Goal: Find specific page/section: Find specific page/section

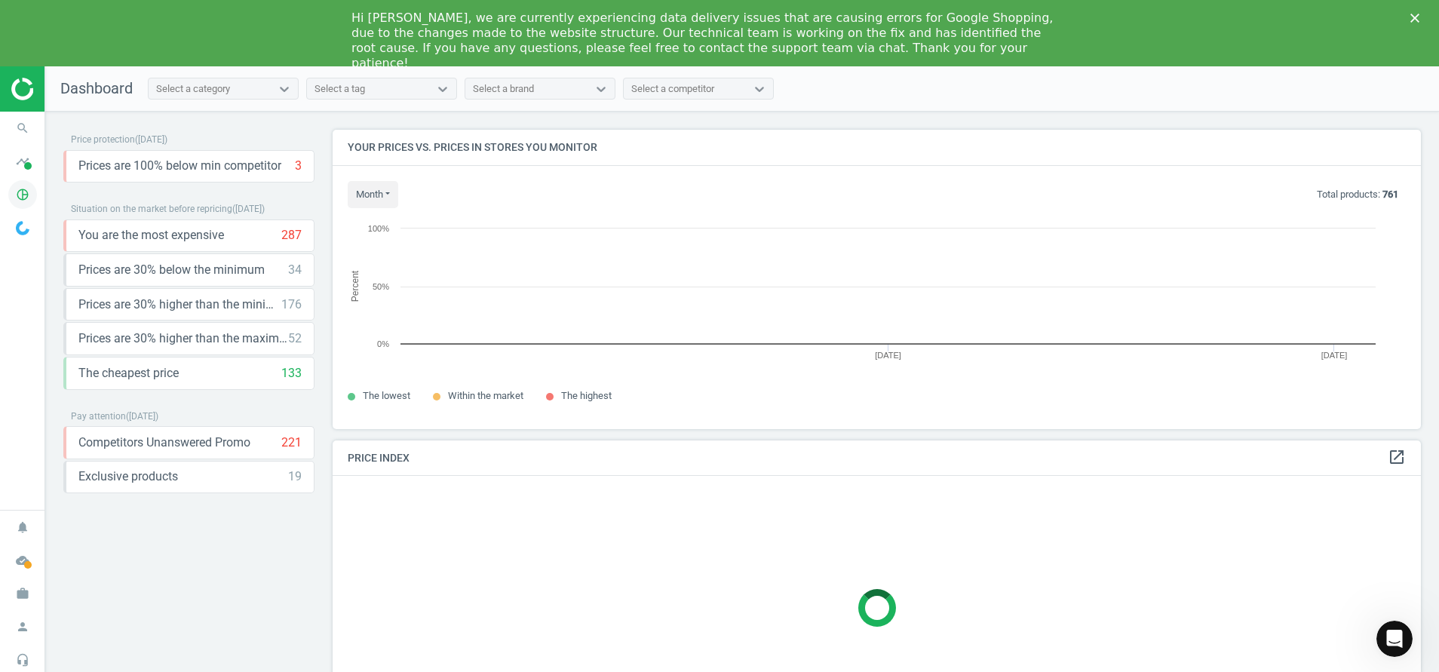
scroll to position [334, 1107]
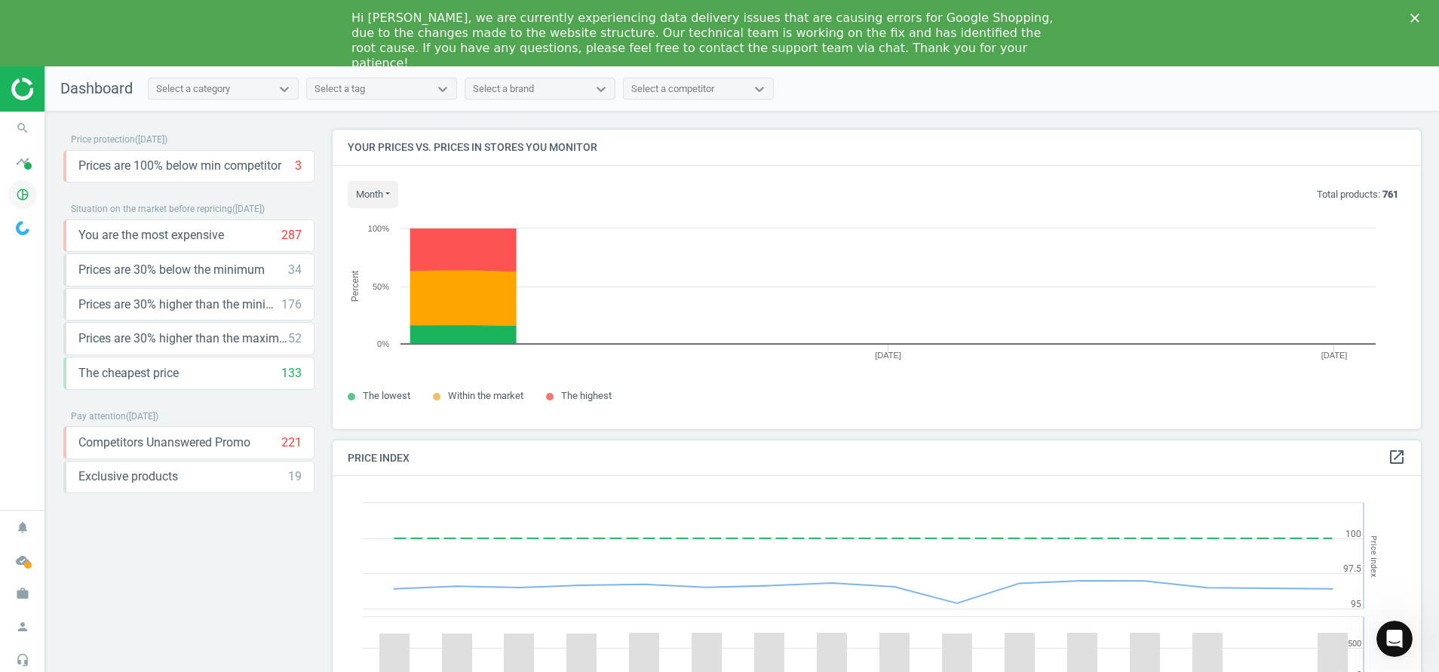
click at [26, 191] on icon "pie_chart_outlined" at bounding box center [22, 194] width 29 height 29
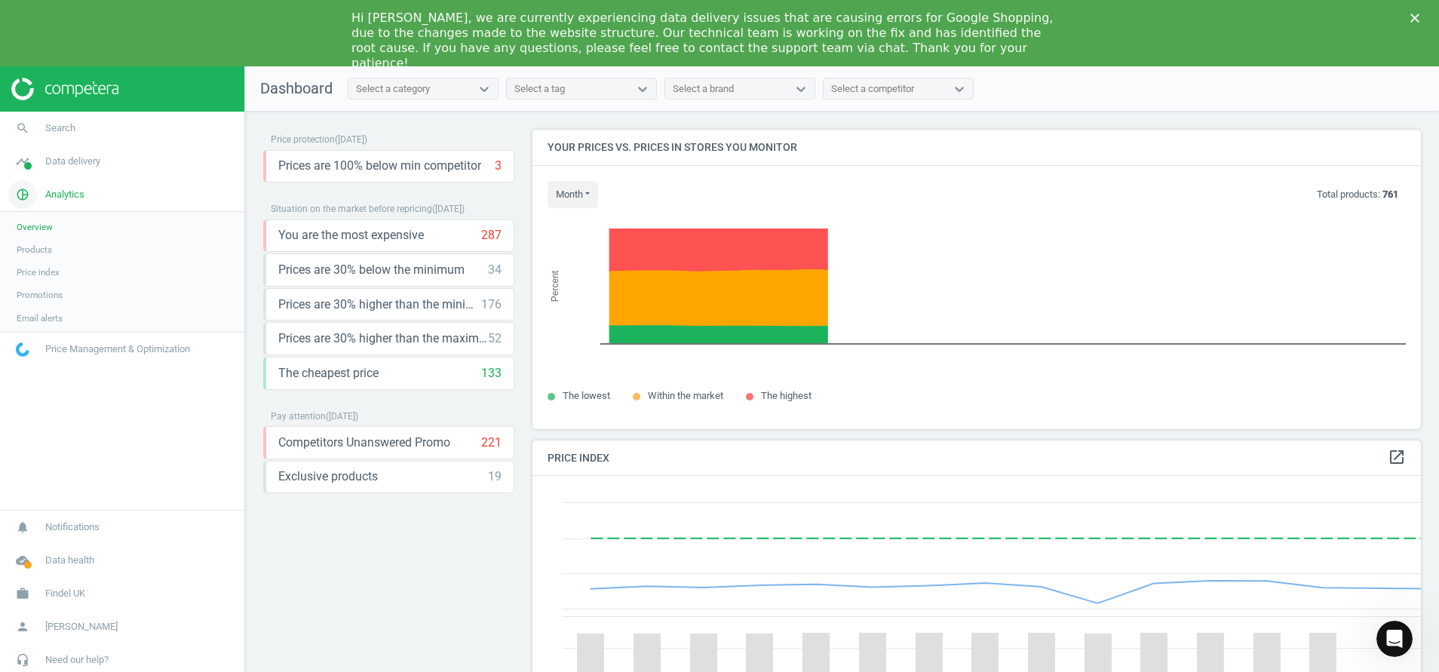
scroll to position [382, 907]
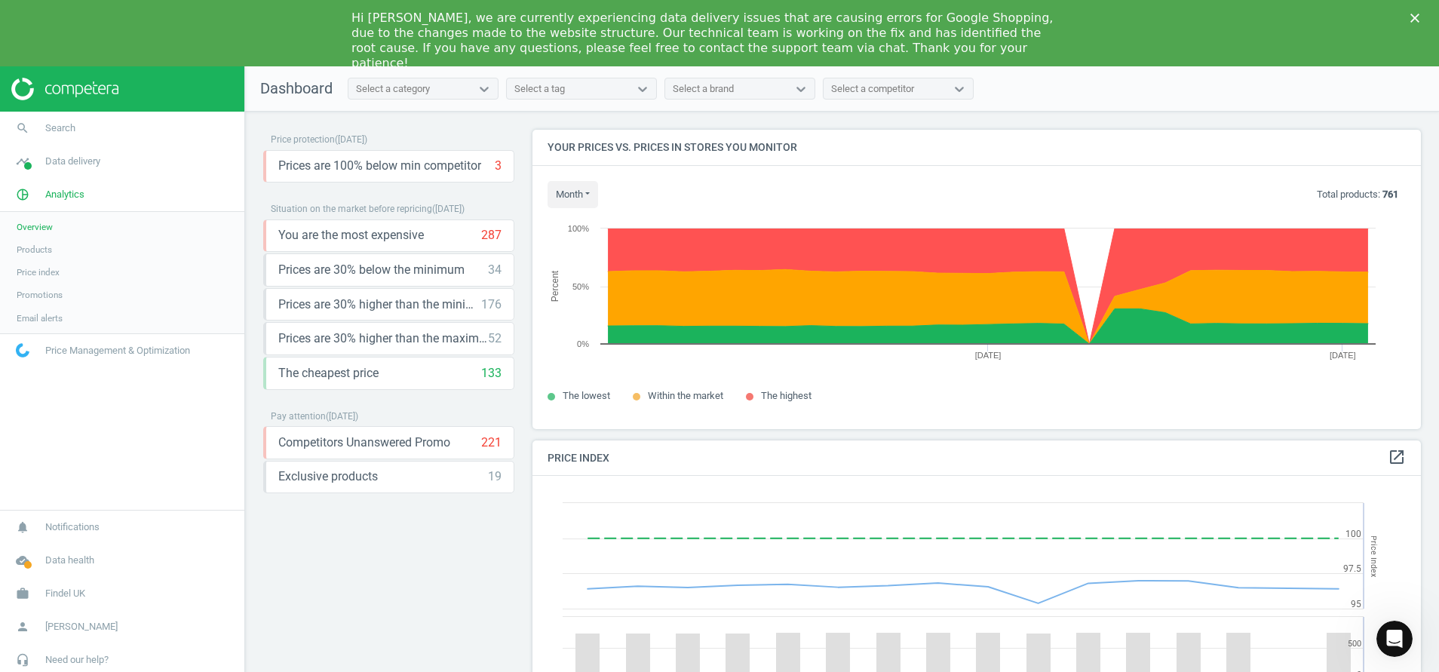
click at [38, 245] on span "Products" at bounding box center [34, 250] width 35 height 12
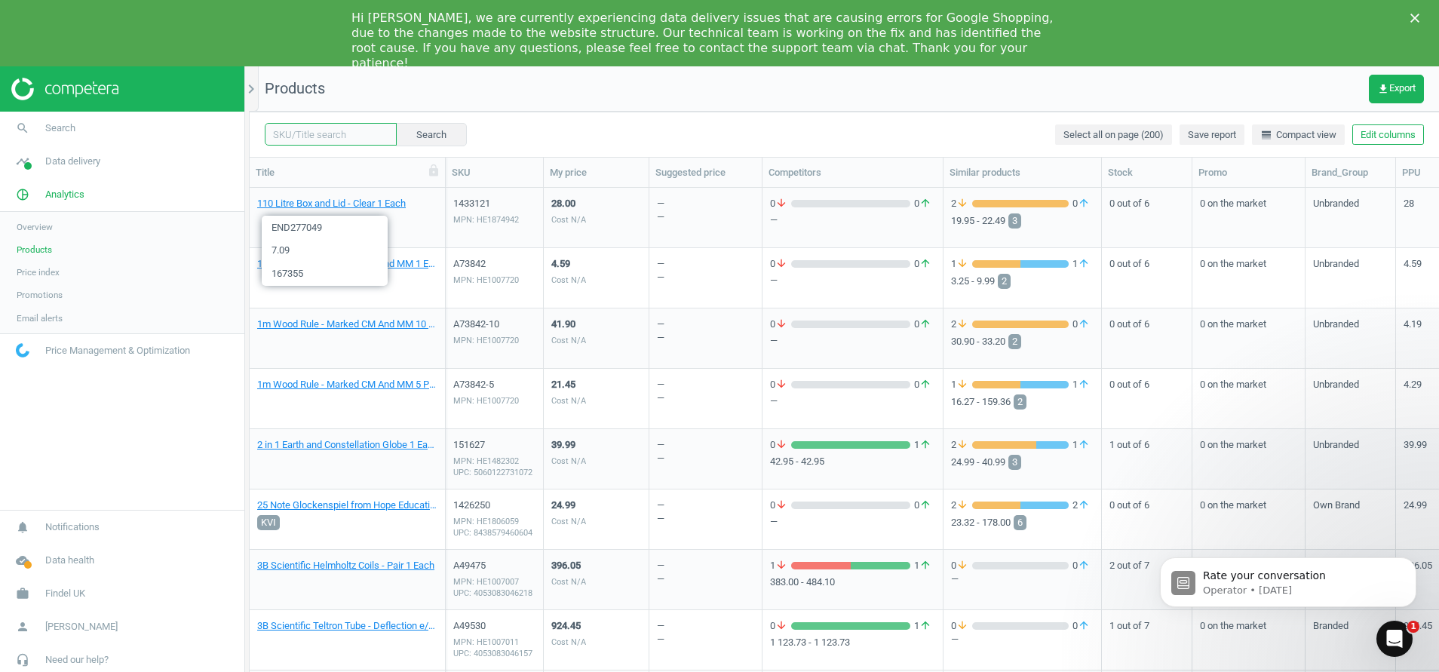
click at [341, 138] on input "text" at bounding box center [331, 134] width 132 height 23
paste input "1436116"
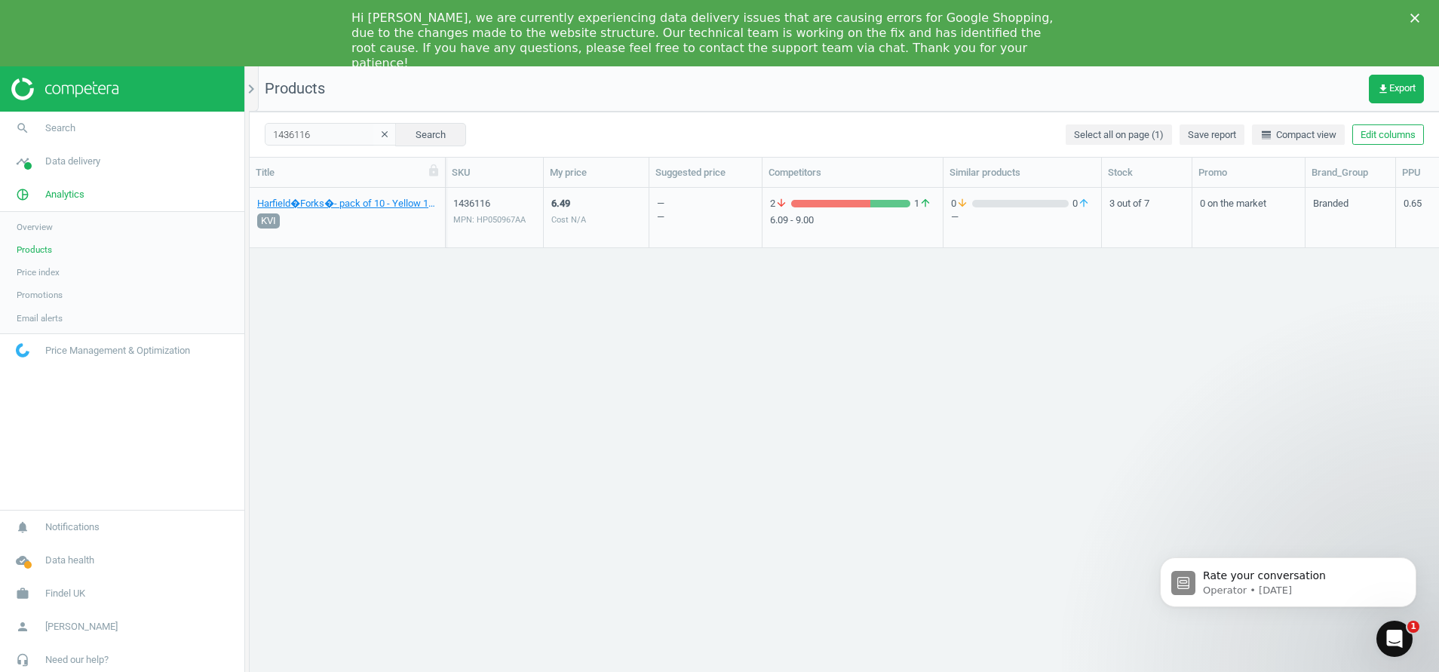
click at [481, 216] on div "MPN: HP050967AA" at bounding box center [494, 219] width 82 height 11
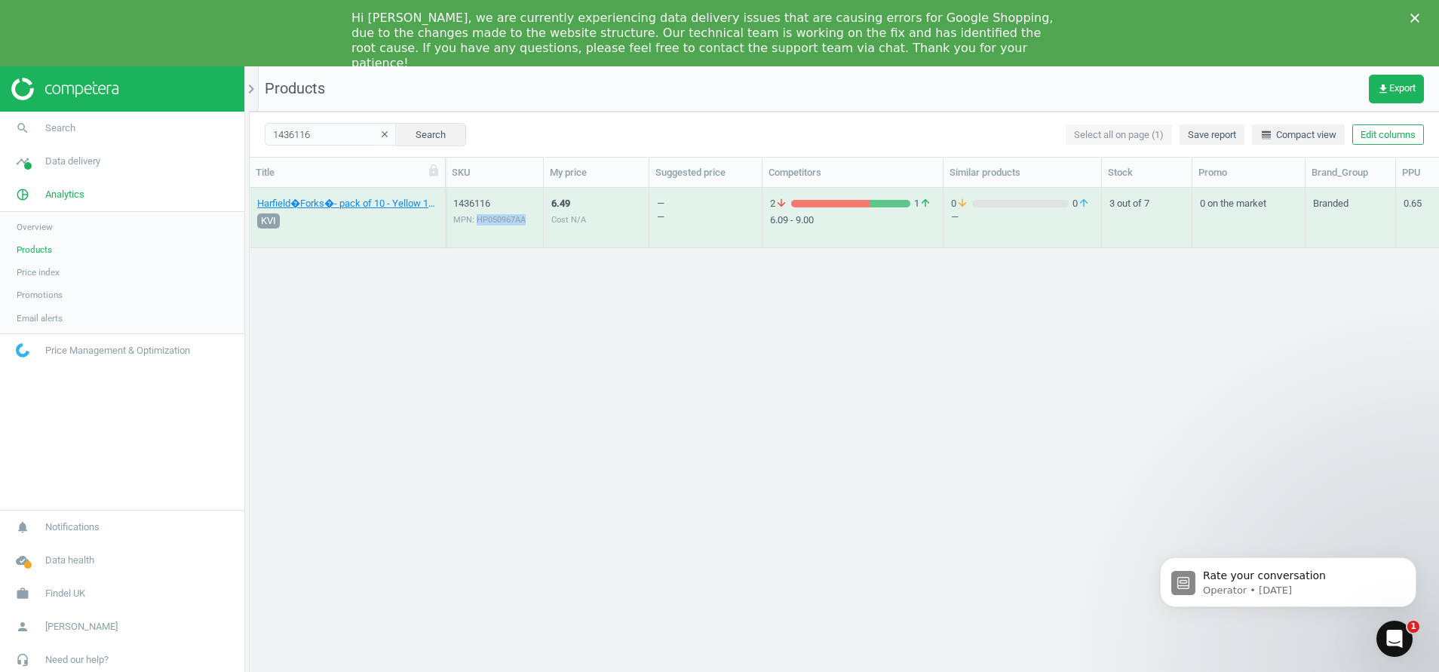
click at [481, 216] on div "MPN: HP050967AA" at bounding box center [494, 219] width 82 height 11
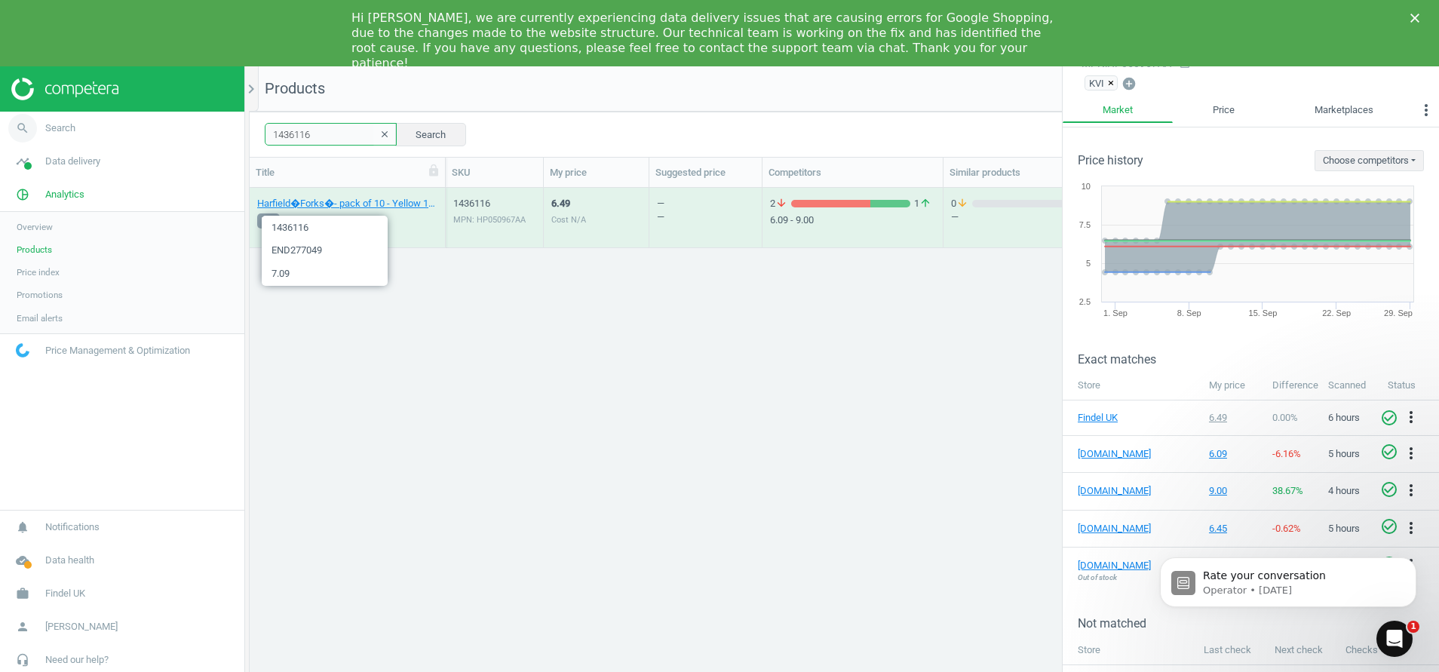
drag, startPoint x: 327, startPoint y: 128, endPoint x: 58, endPoint y: 129, distance: 268.6
click at [58, 129] on section "search Search timeline Data delivery Overview Matches dashboard Matches Rematch…" at bounding box center [719, 402] width 1439 height 672
paste input "61237"
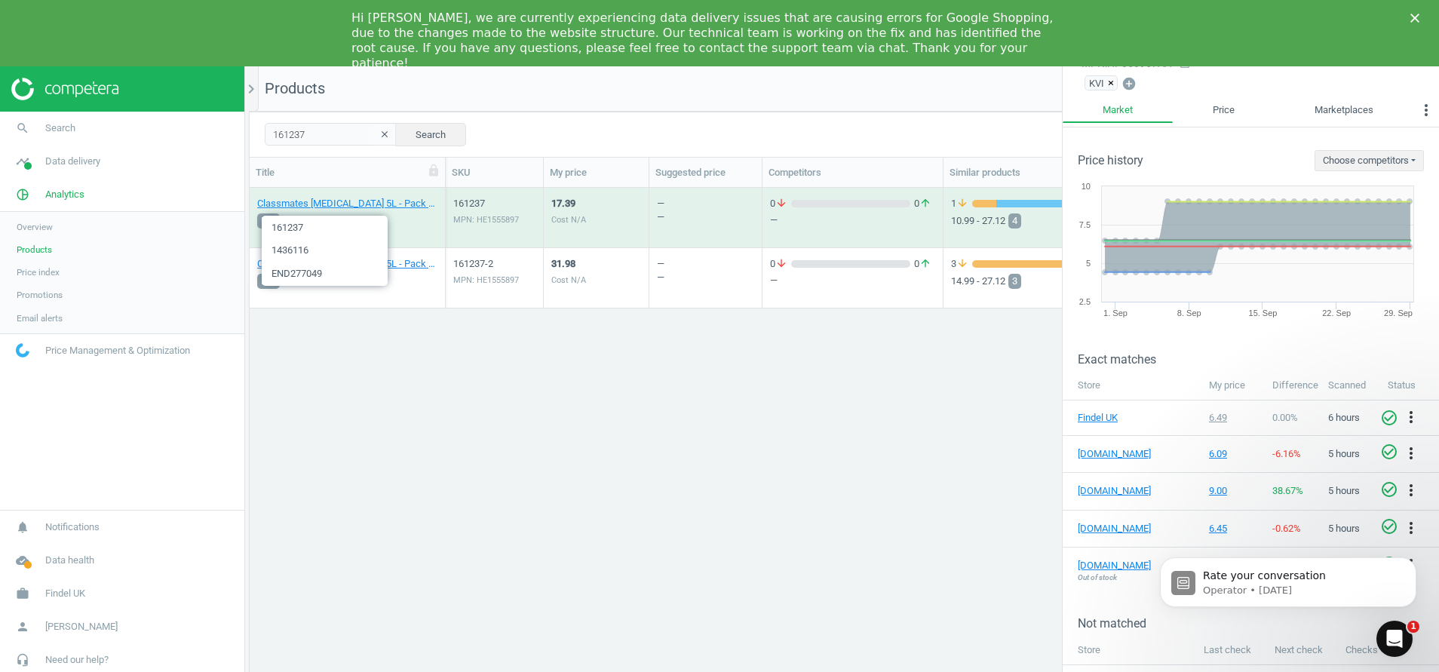
click at [288, 356] on div "Classmates Antibacterial Soap 5L - Pack of 2 2 Pack KVI 161237 MPN: HE1555897 1…" at bounding box center [845, 440] width 1190 height 505
click at [490, 273] on div "161237-2 MPN: HE1555897" at bounding box center [494, 281] width 82 height 49
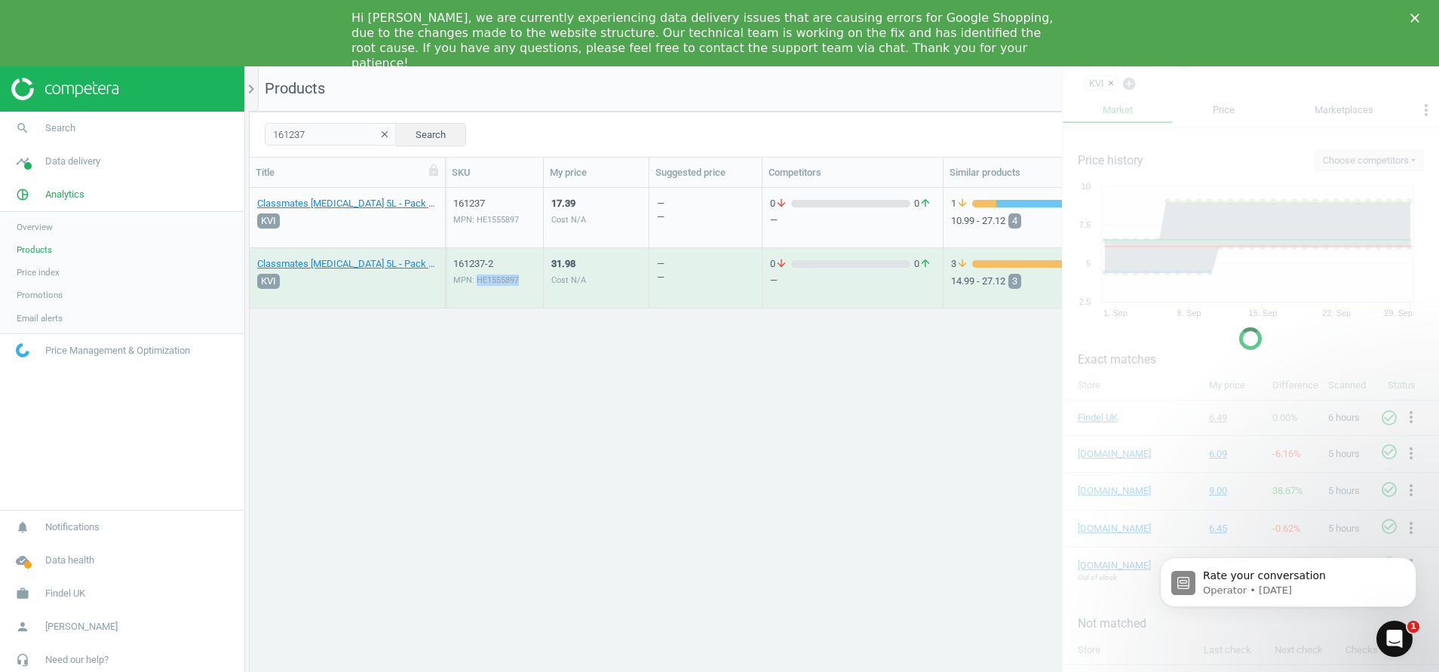
click at [490, 273] on div "161237-2 MPN: HE1555897" at bounding box center [494, 281] width 82 height 49
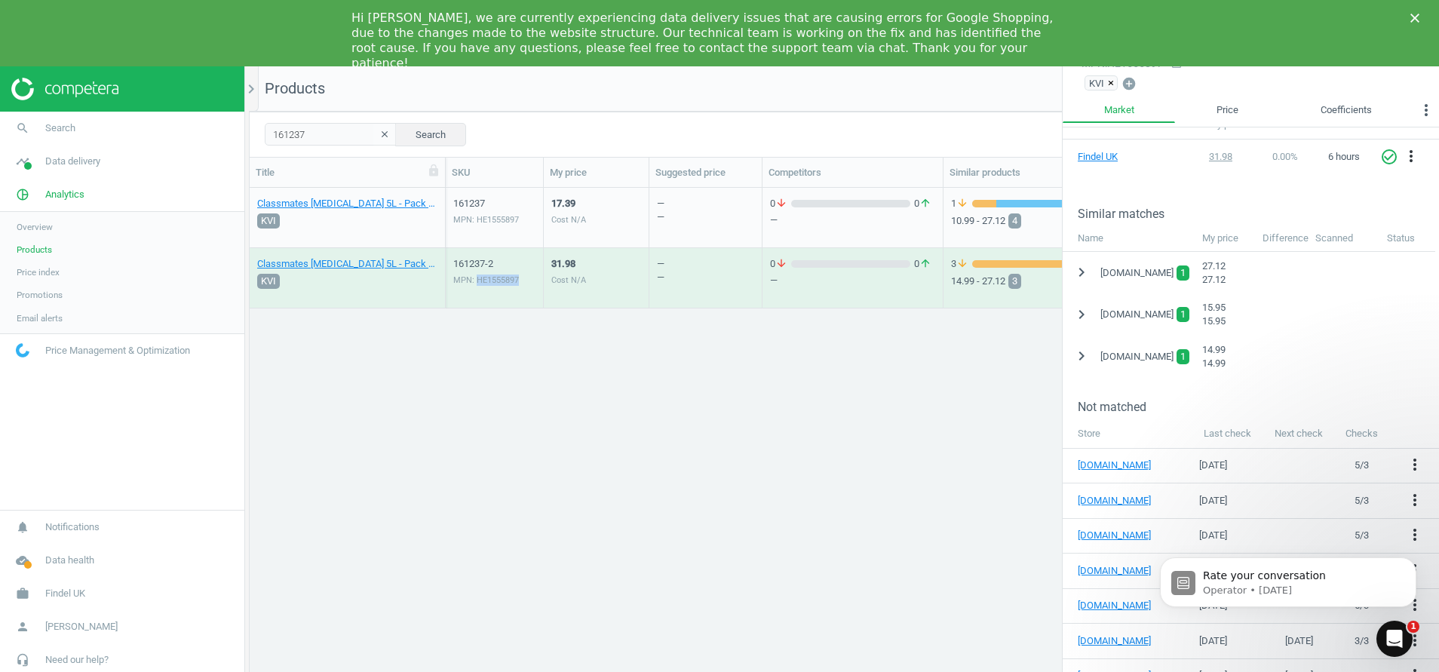
scroll to position [283, 0]
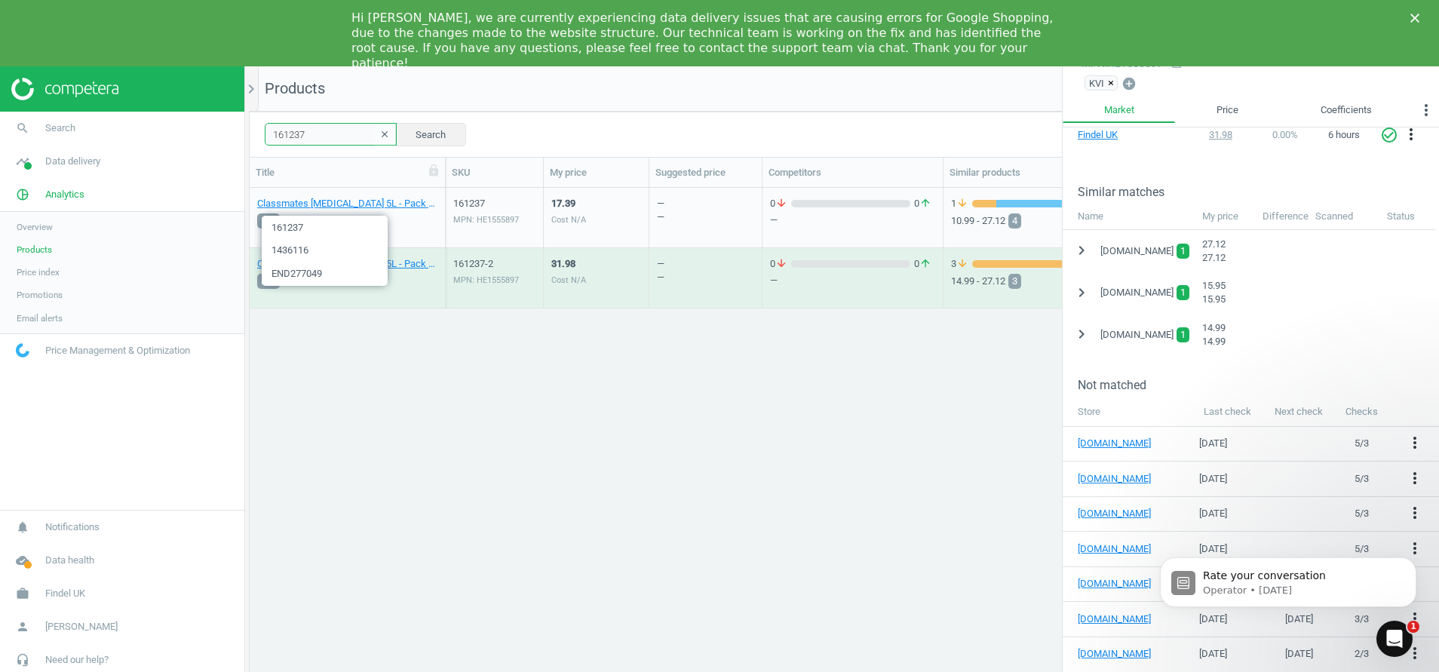
drag, startPoint x: 329, startPoint y: 136, endPoint x: -5, endPoint y: 143, distance: 333.5
click at [0, 143] on html "Group 2 Created with Sketch. ic/cloud_download/grey600 Created with Sketch. gra…" at bounding box center [719, 336] width 1439 height 672
paste input "436118"
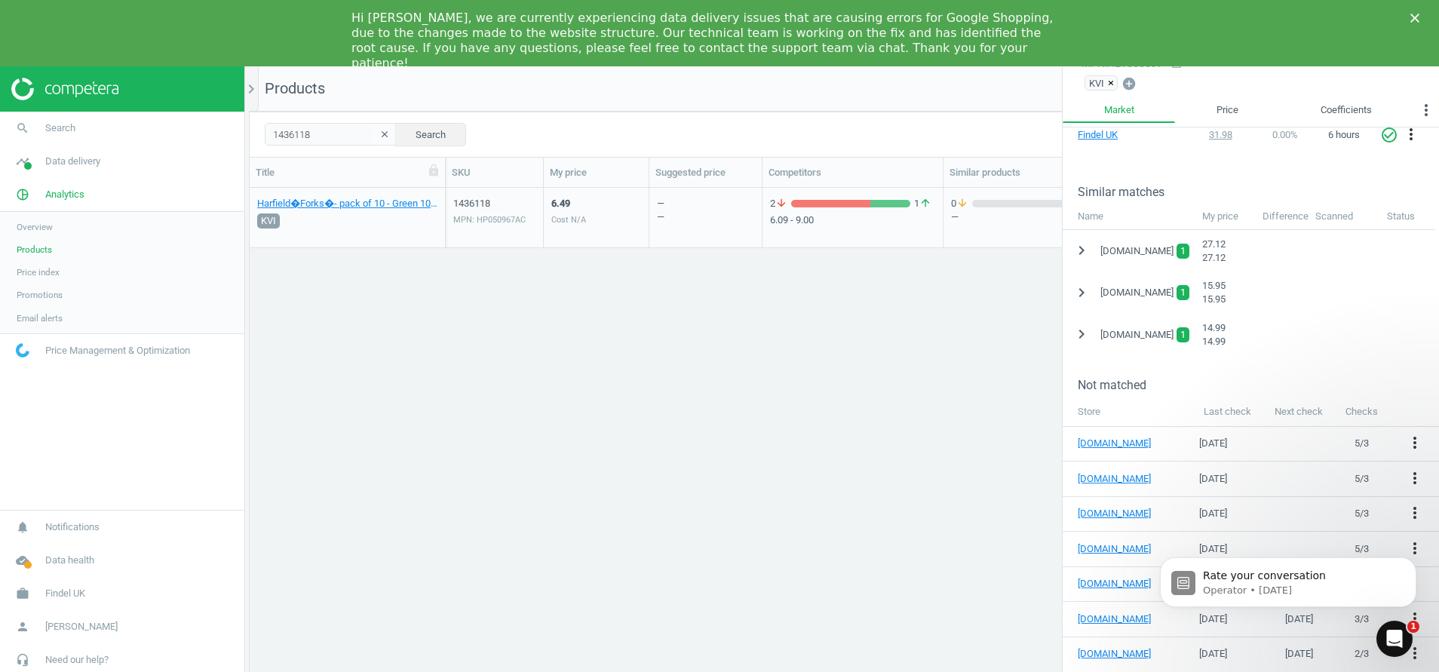
click at [491, 221] on div "MPN: HP050967AC" at bounding box center [494, 219] width 82 height 11
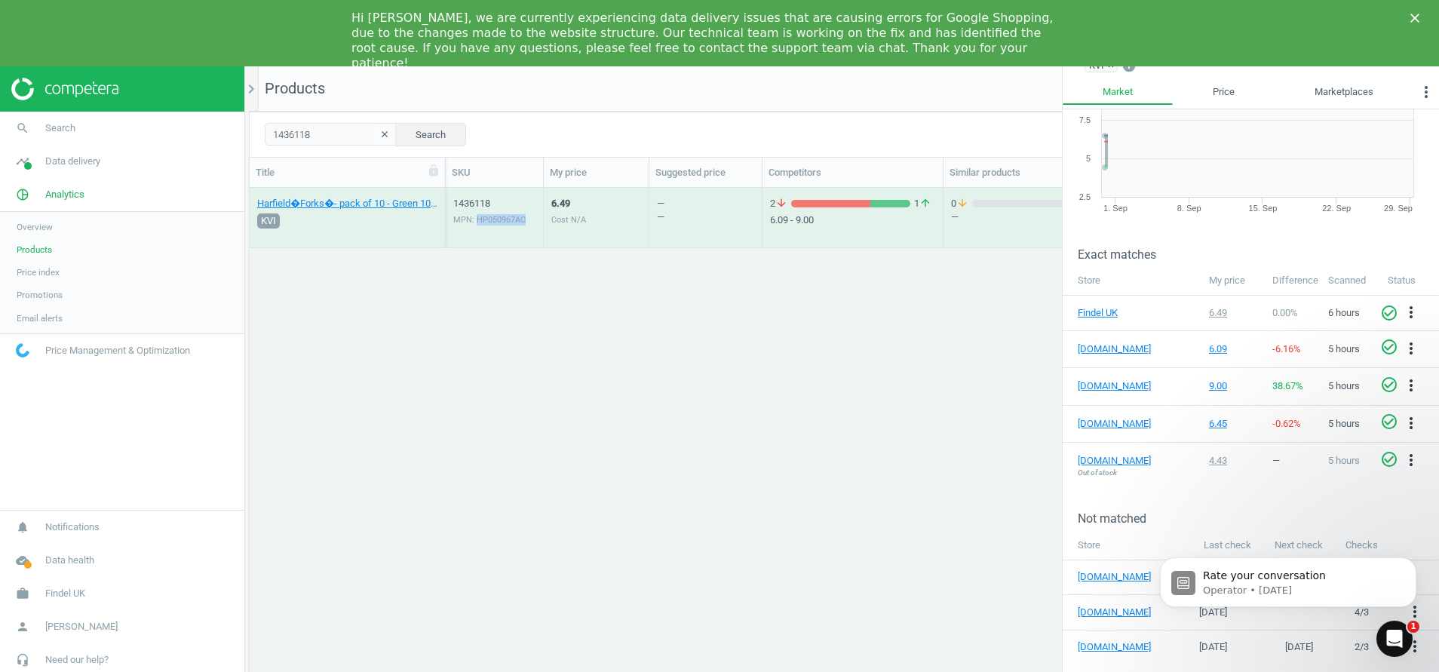
scroll to position [80, 0]
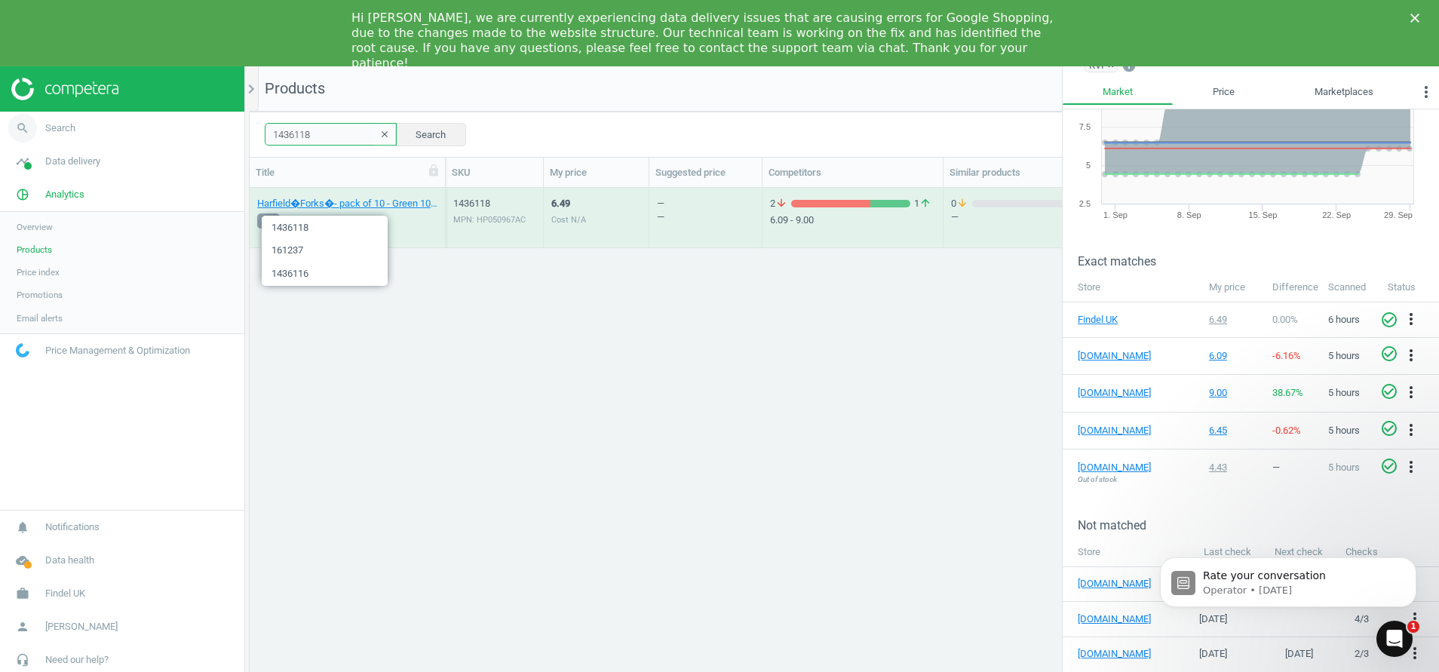
drag, startPoint x: 324, startPoint y: 137, endPoint x: 66, endPoint y: 130, distance: 258.1
click at [66, 130] on section "search Search timeline Data delivery Overview Matches dashboard Matches Rematch…" at bounding box center [719, 402] width 1439 height 672
paste input "2"
click at [466, 215] on div "MPN: HP050967AC" at bounding box center [494, 219] width 82 height 11
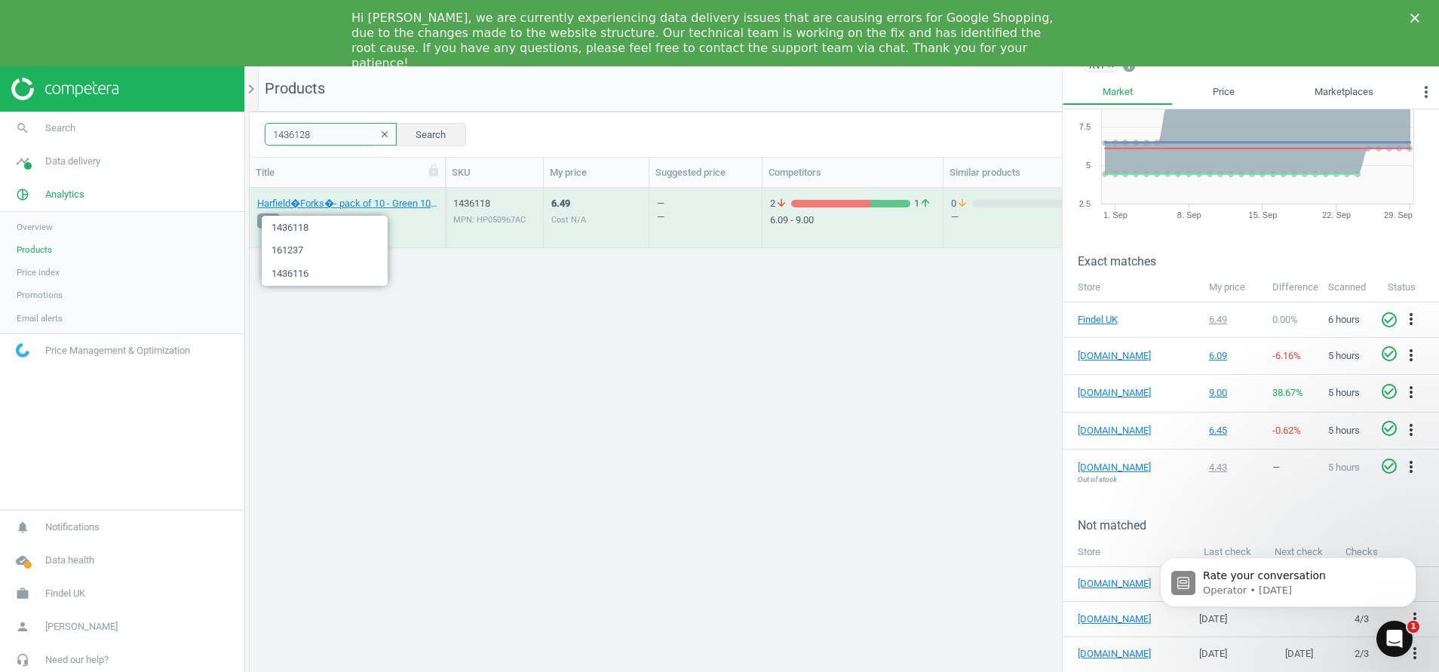
drag, startPoint x: 331, startPoint y: 131, endPoint x: -5, endPoint y: 179, distance: 339.1
click at [0, 179] on html "Group 2 Created with Sketch. ic/cloud_download/grey600 Created with Sketch. gra…" at bounding box center [719, 336] width 1439 height 672
paste input "66672"
type input "166672"
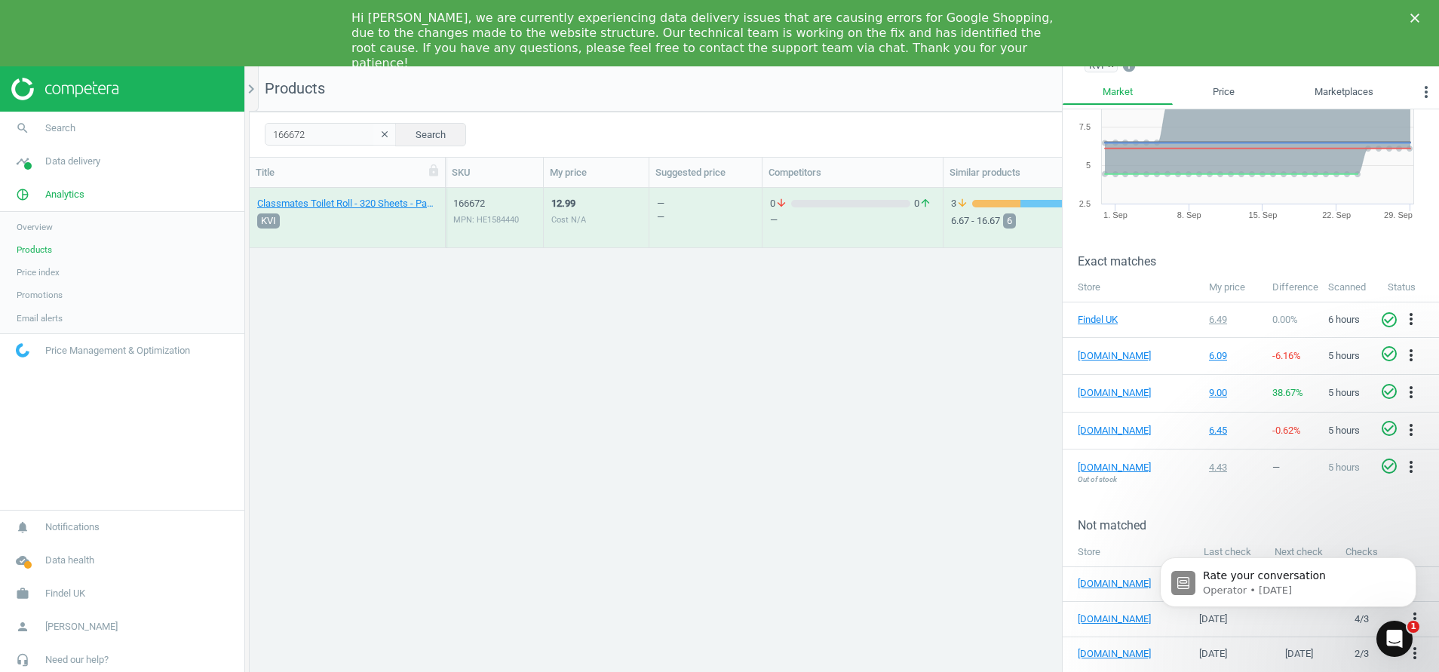
click at [469, 217] on div "MPN: HE1584440" at bounding box center [494, 219] width 82 height 11
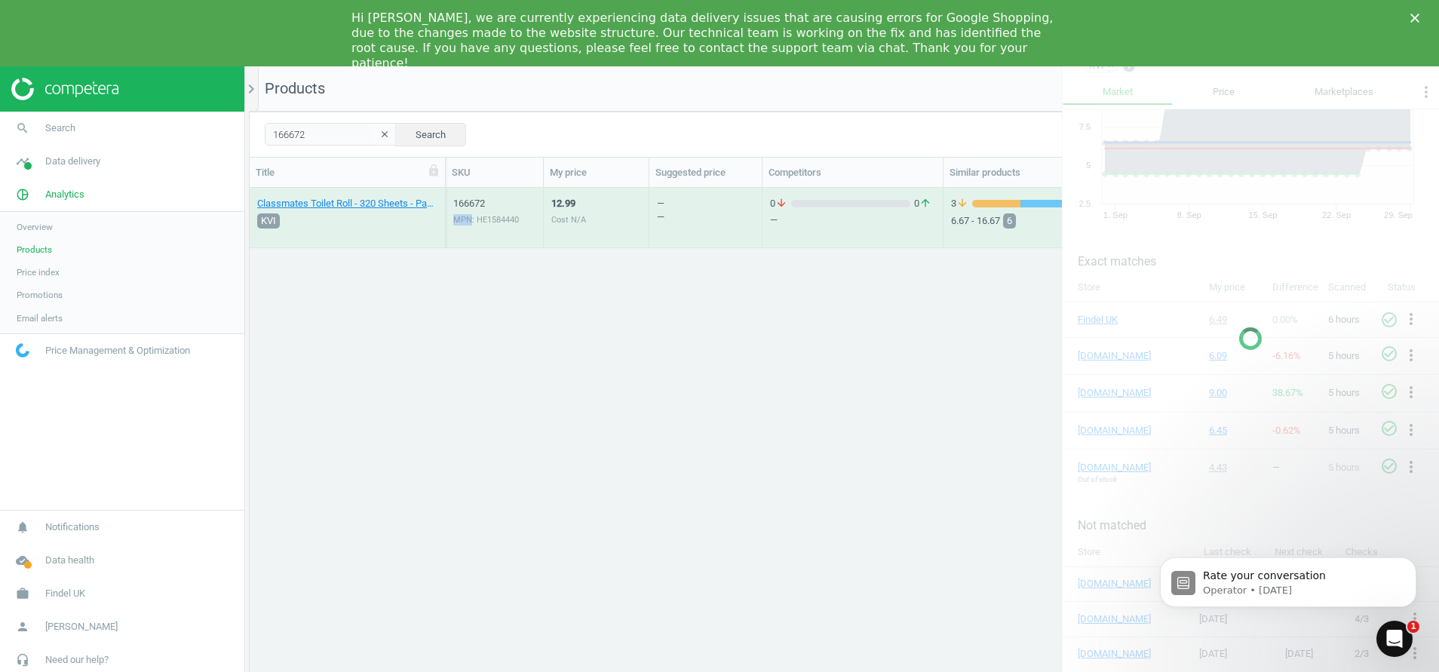
click at [469, 217] on div "MPN: HE1584440" at bounding box center [494, 219] width 82 height 11
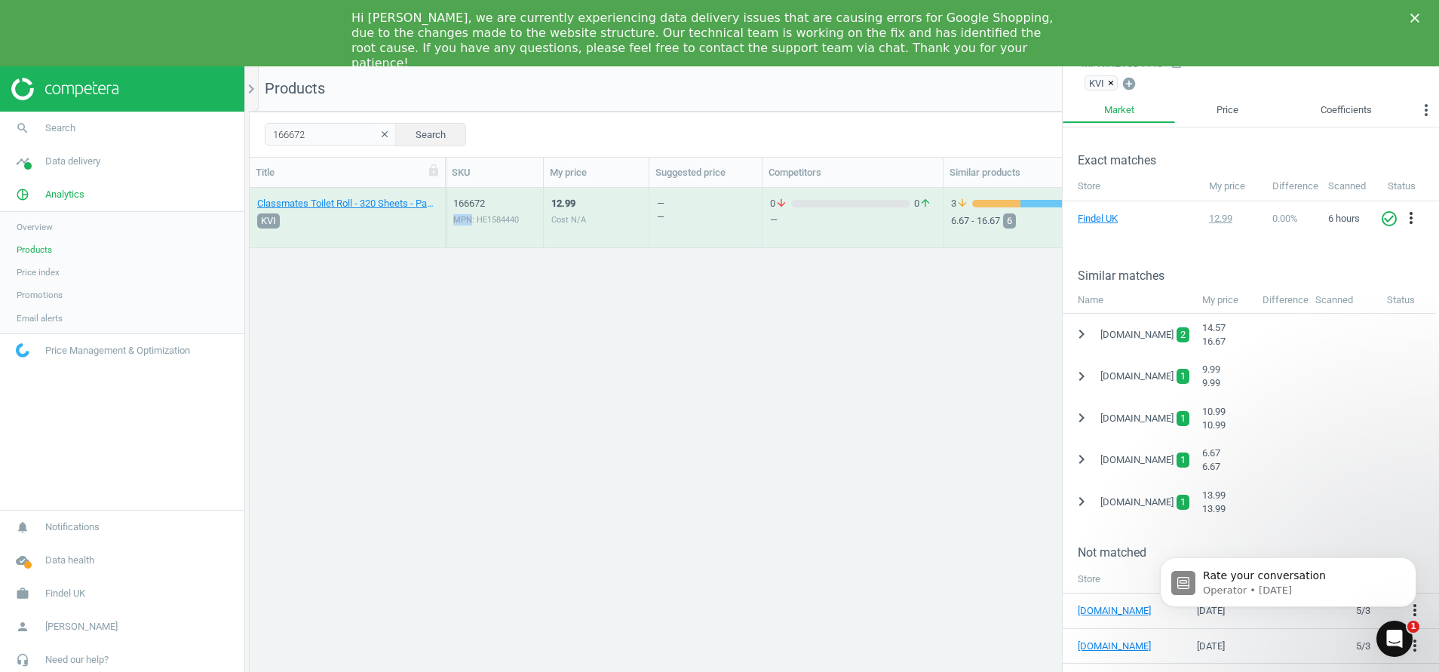
scroll to position [214, 0]
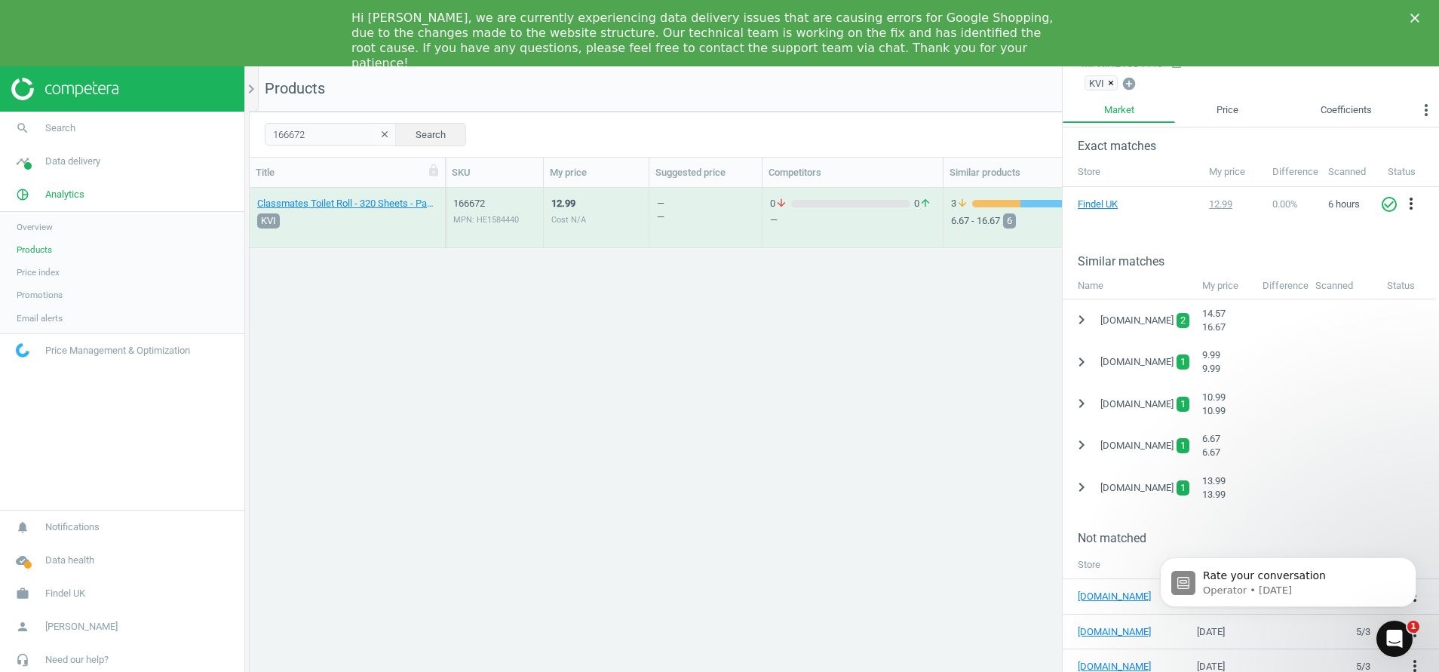
click at [1117, 445] on span "[DOMAIN_NAME]" at bounding box center [1137, 446] width 73 height 14
click at [1083, 441] on icon "chevron_right" at bounding box center [1082, 445] width 18 height 18
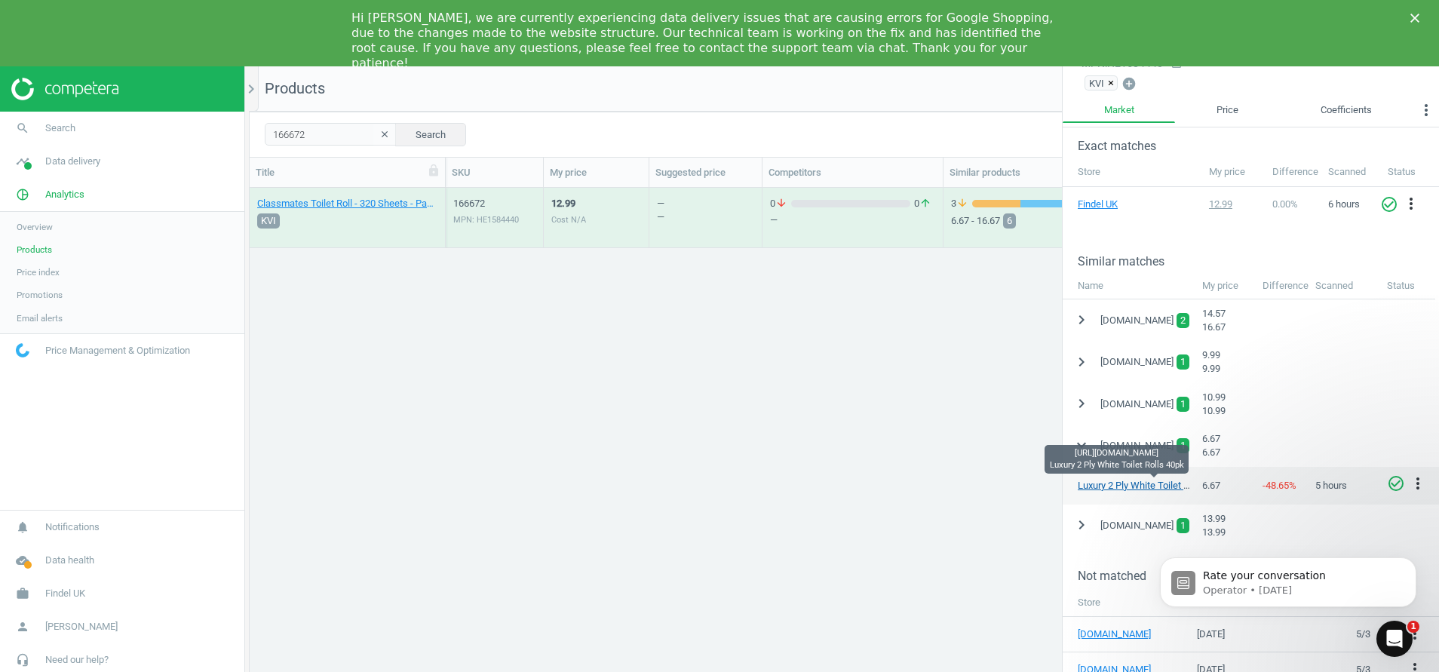
click at [1103, 484] on link "Luxury 2 Ply White Toilet Rolls 40pk" at bounding box center [1153, 485] width 150 height 11
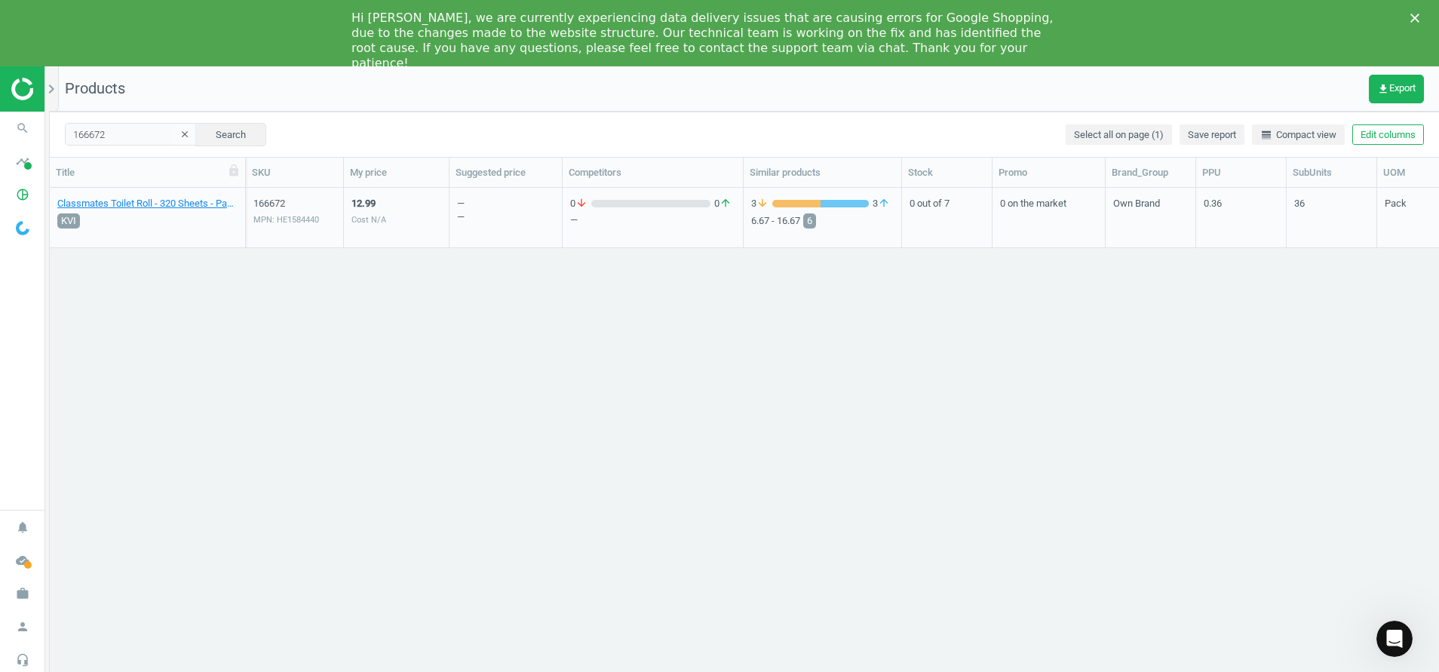
click at [287, 218] on div "MPN: HE1584440" at bounding box center [294, 219] width 82 height 11
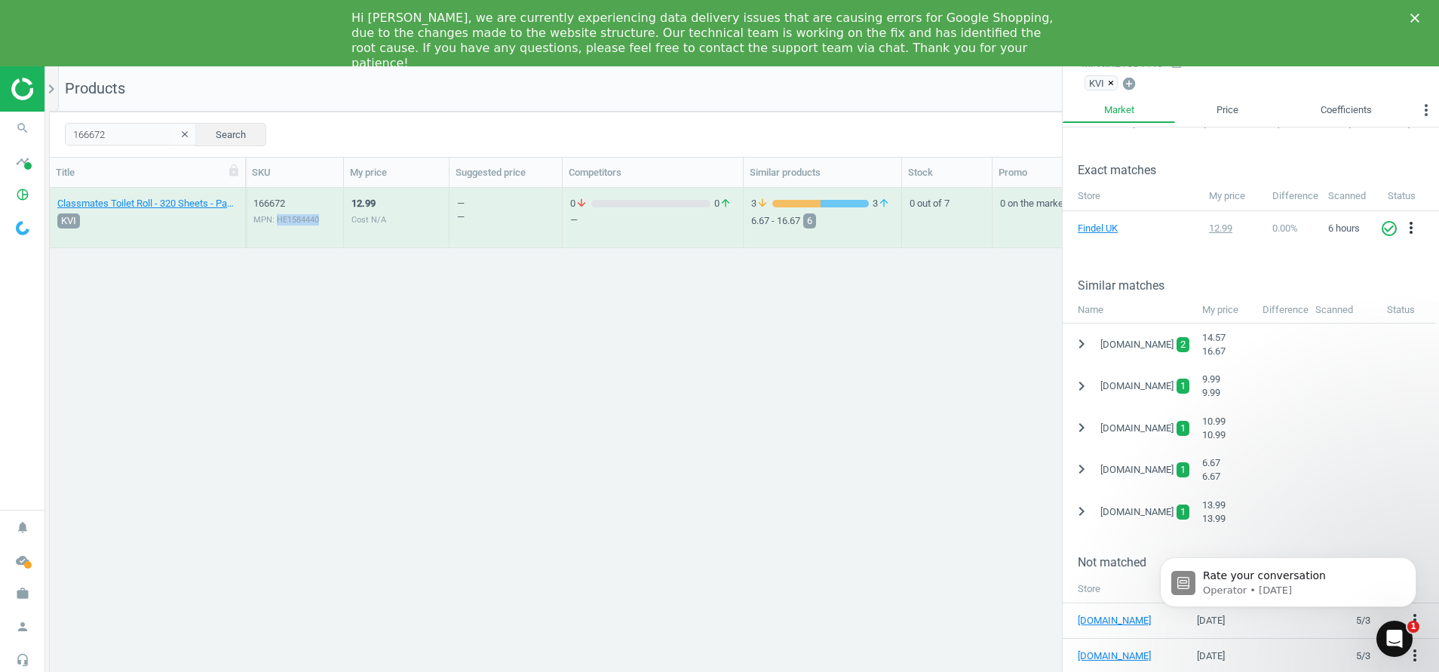
scroll to position [232, 0]
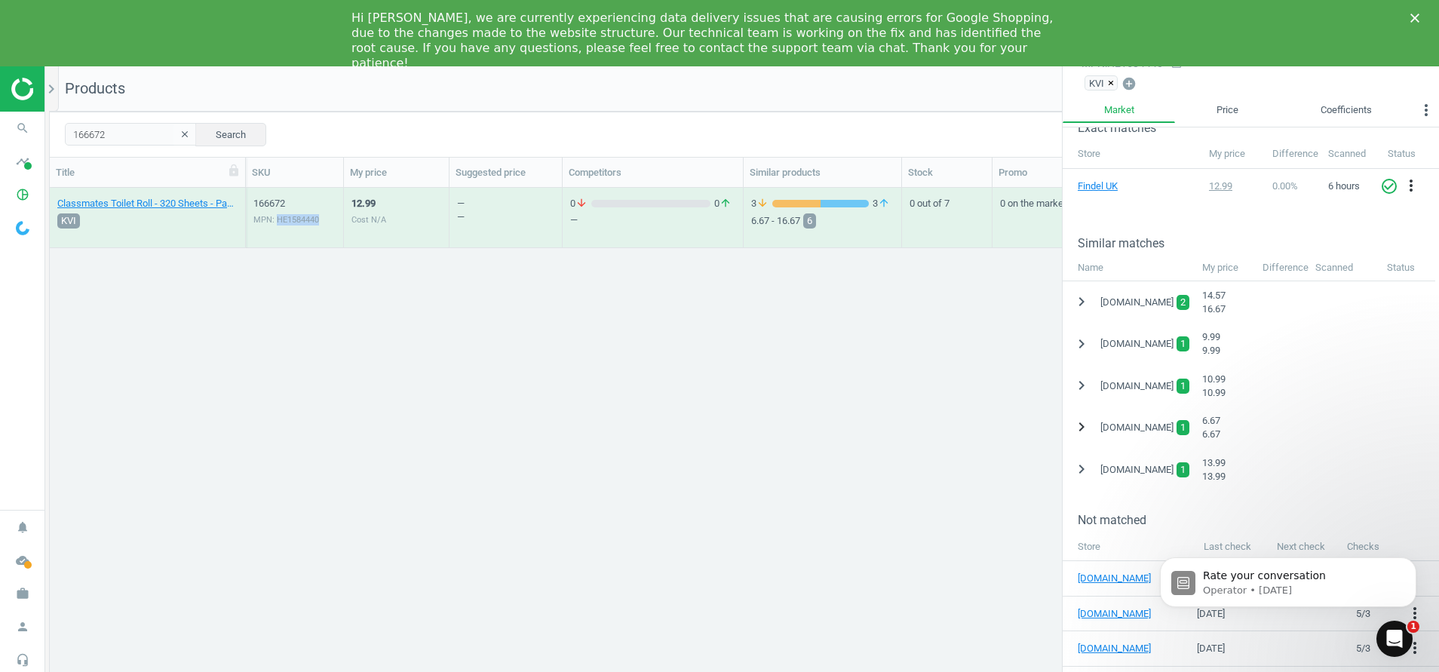
click at [1081, 427] on icon "chevron_right" at bounding box center [1082, 427] width 18 height 18
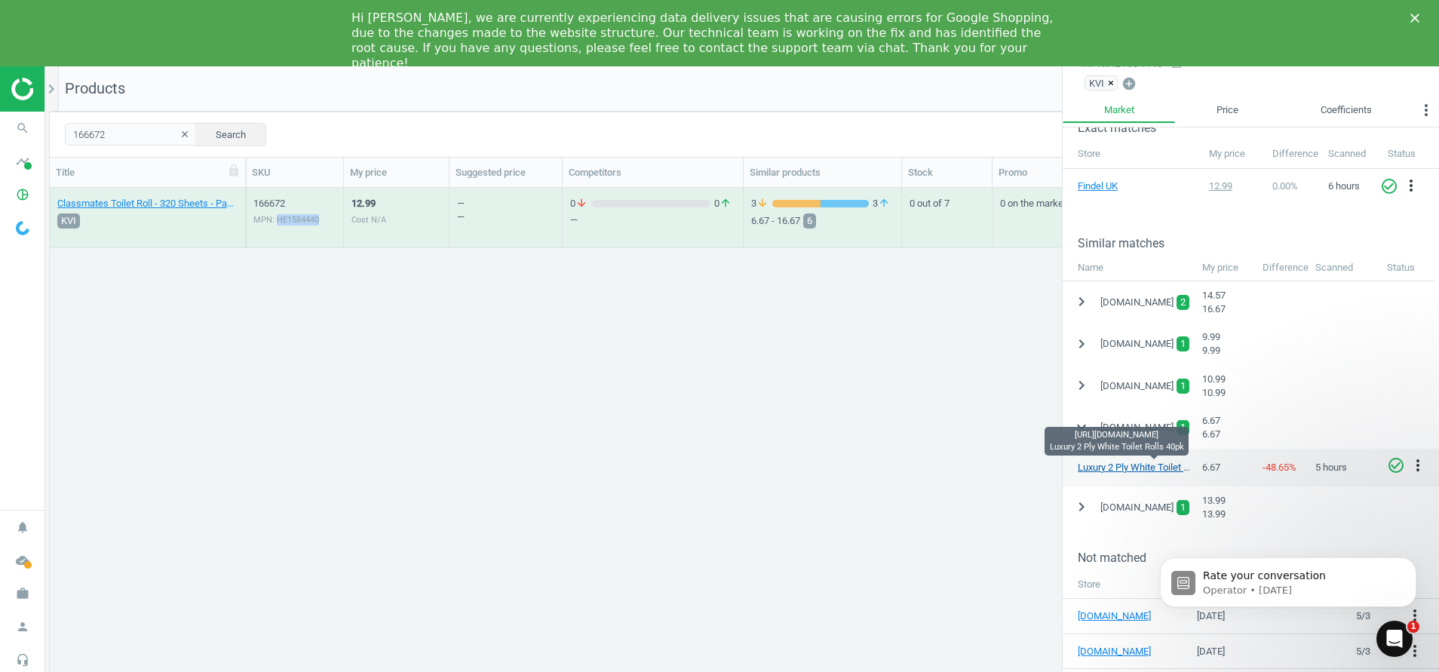
click at [1106, 465] on link "Luxury 2 Ply White Toilet Rolls 40pk" at bounding box center [1153, 467] width 150 height 11
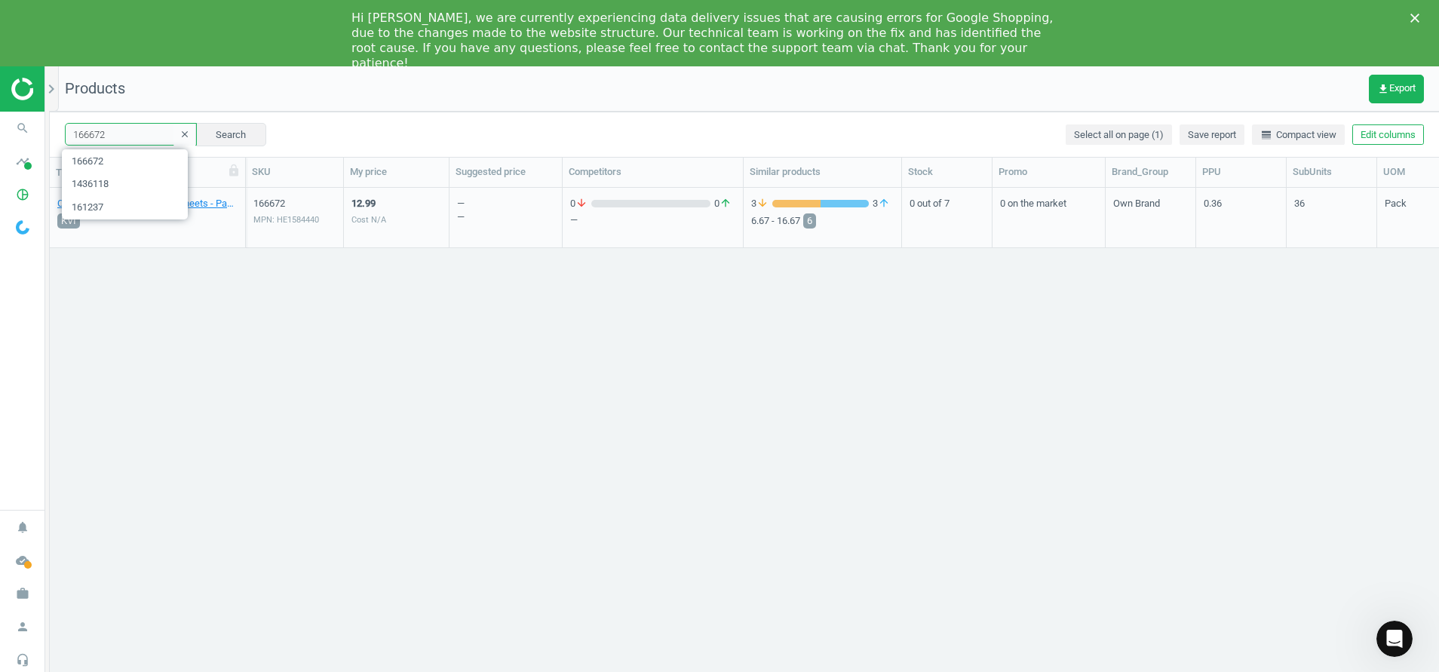
drag, startPoint x: 122, startPoint y: 131, endPoint x: -5, endPoint y: 118, distance: 127.4
click at [0, 118] on html "Group 2 Created with Sketch. ic/cloud_download/grey600 Created with Sketch. gra…" at bounding box center [719, 336] width 1439 height 672
paste input "7355"
type input "167355"
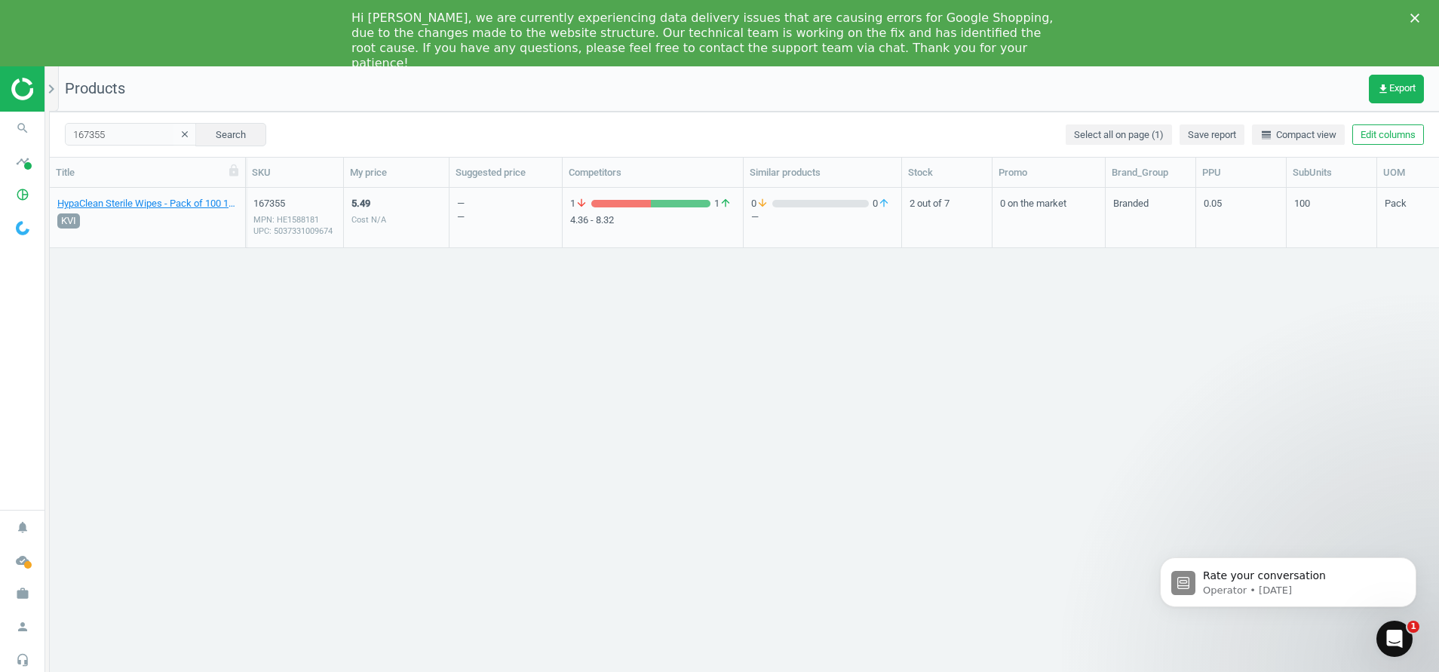
click at [1418, 16] on polygon "Close" at bounding box center [1415, 18] width 9 height 9
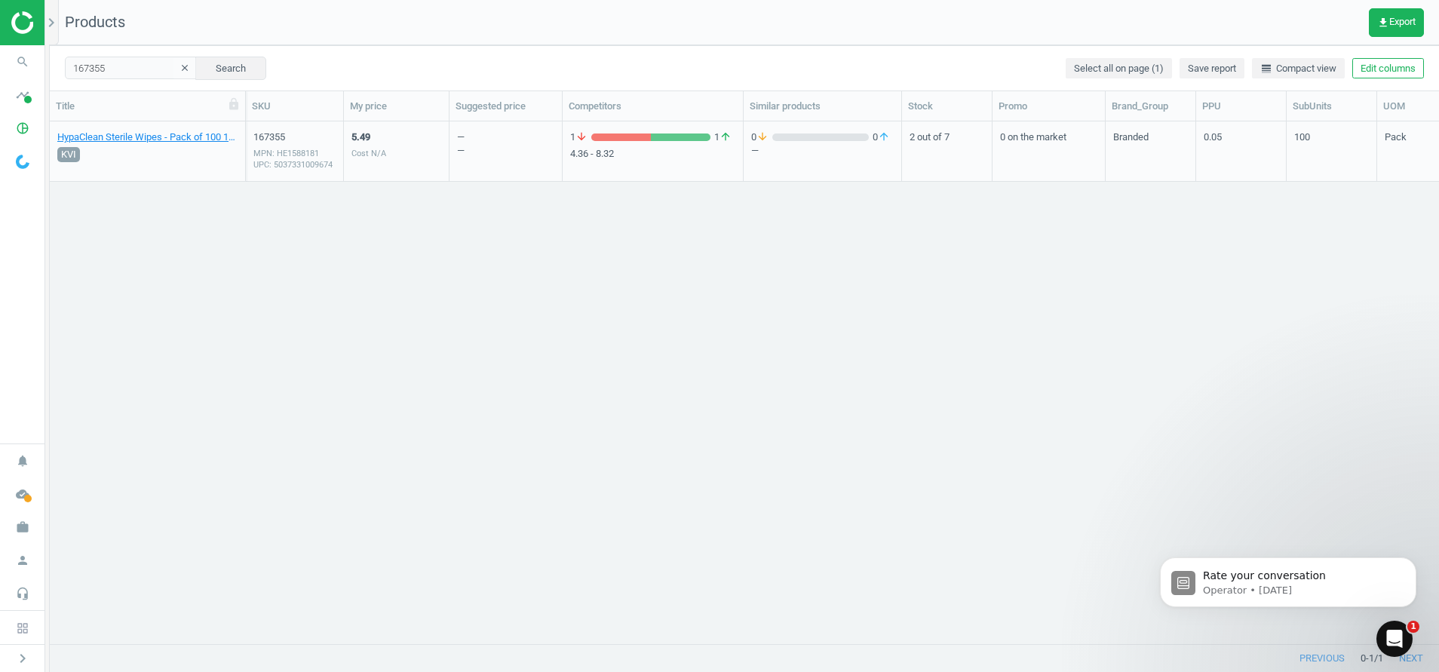
click at [279, 158] on div "MPN: HE1588181 UPC: 5037331009674" at bounding box center [294, 159] width 82 height 23
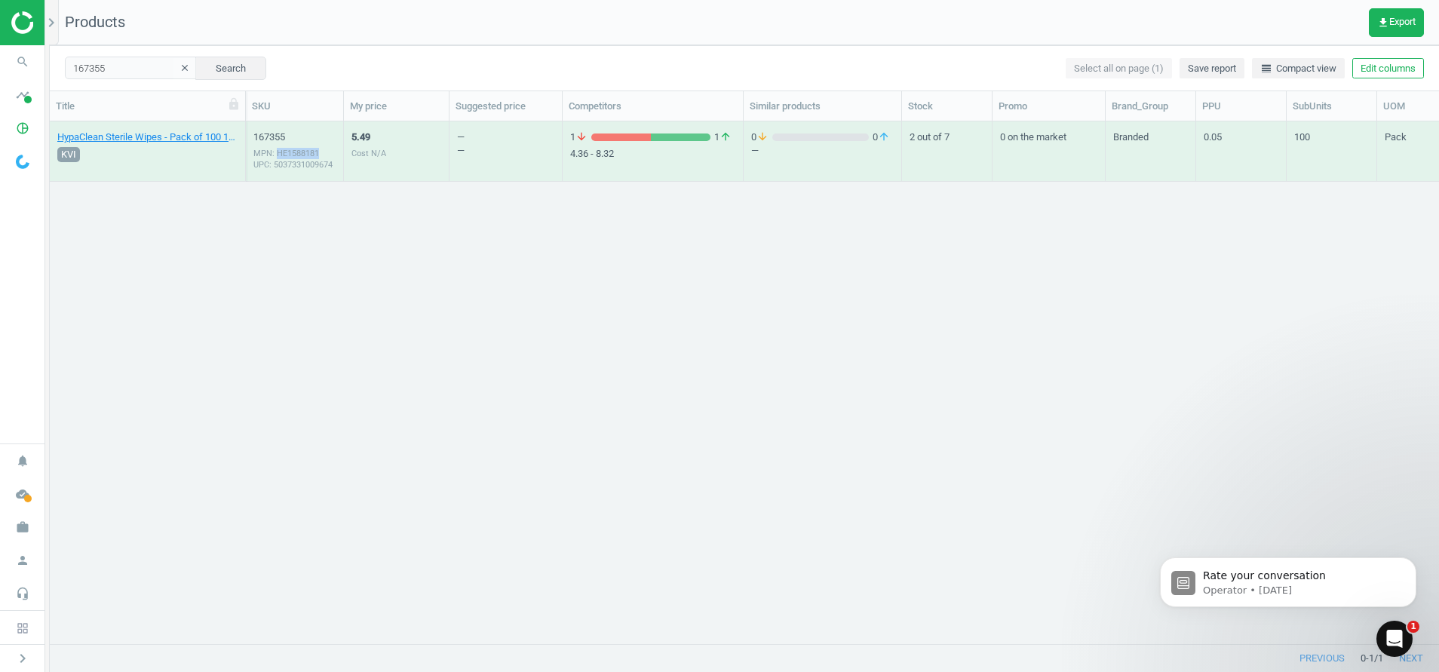
click at [279, 158] on div "MPN: HE1588181 UPC: 5037331009674" at bounding box center [294, 159] width 82 height 23
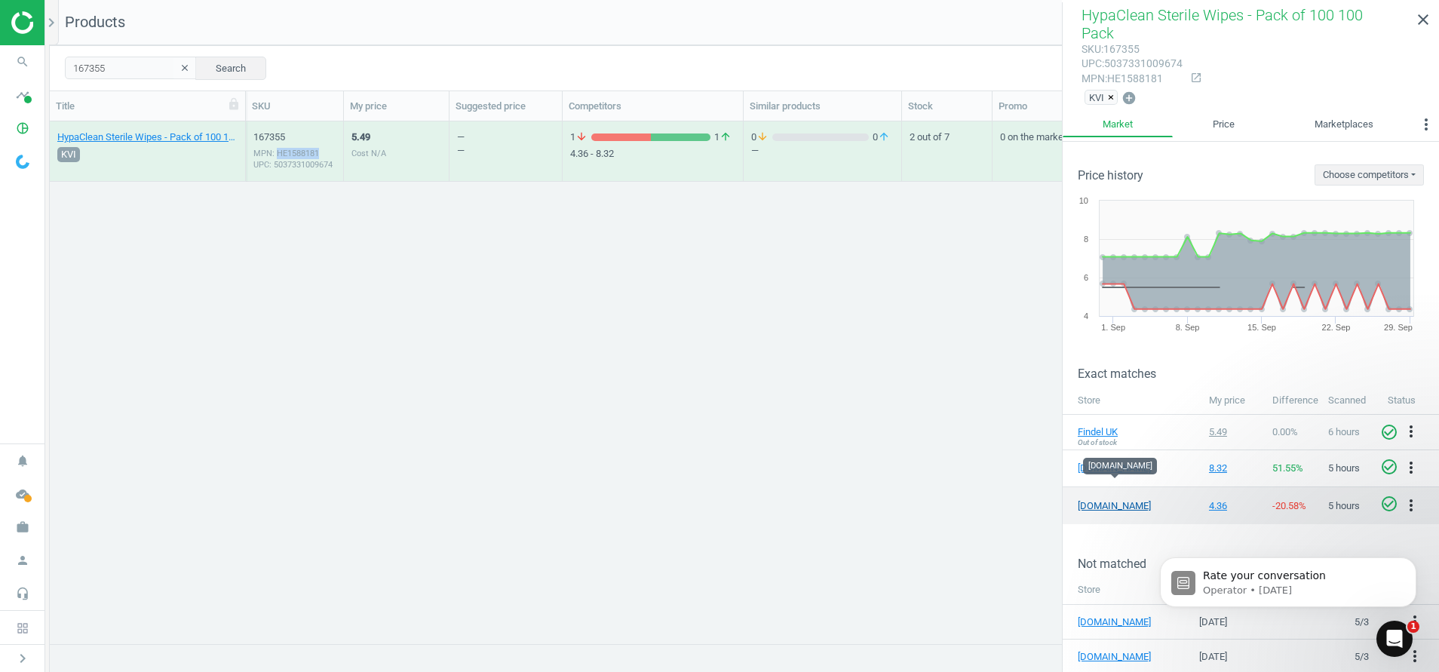
click at [1114, 499] on link "[DOMAIN_NAME]" at bounding box center [1115, 506] width 75 height 14
